Goal: Use online tool/utility

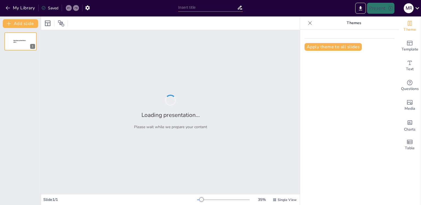
type input "Innovaciones en Gestión: Sistemas Unificados para Resultados Sostenibles"
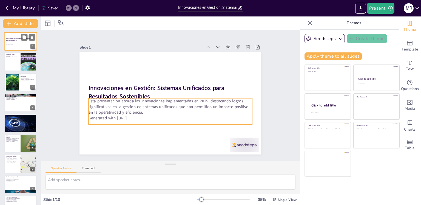
click at [24, 41] on p "Esta presentación aborda las innovaciones implementadas en 2025, destacando log…" at bounding box center [21, 42] width 30 height 3
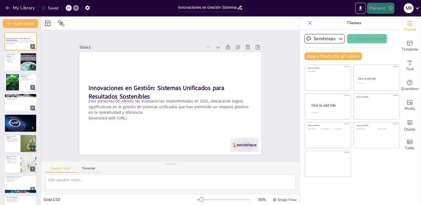
click at [379, 7] on button "Present" at bounding box center [380, 8] width 27 height 11
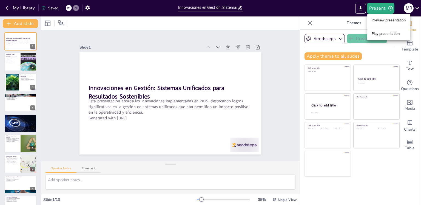
click at [392, 22] on li "Preview presentation" at bounding box center [389, 20] width 43 height 9
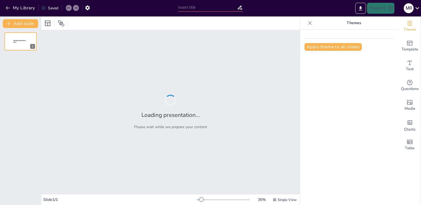
type input "Innovaciones en Gestión: Sistemas Unificados para Resultados Sostenibles"
